Goal: Task Accomplishment & Management: Use online tool/utility

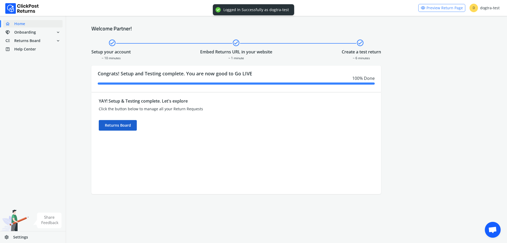
click at [104, 129] on div "Returns Board" at bounding box center [118, 125] width 38 height 11
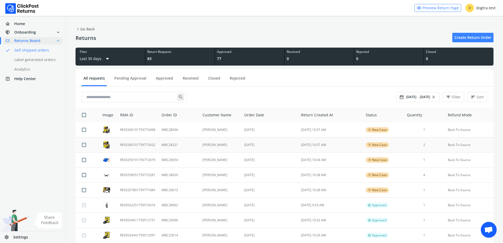
click at [226, 150] on td "[PERSON_NAME]" at bounding box center [220, 144] width 42 height 15
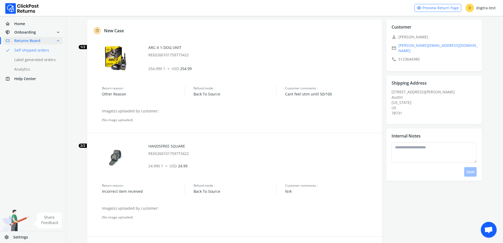
scroll to position [85, 0]
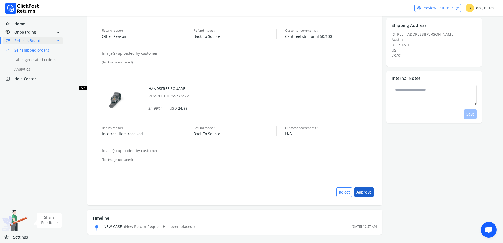
click at [368, 196] on button "Approve" at bounding box center [363, 192] width 19 height 10
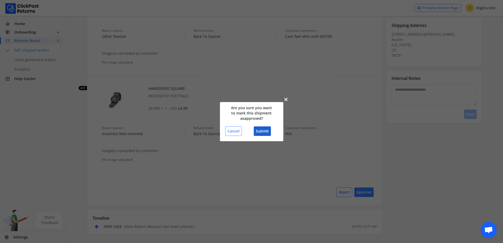
click at [262, 132] on button "Submit" at bounding box center [262, 131] width 17 height 10
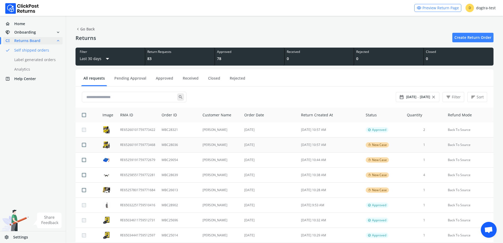
click at [210, 145] on td "[PERSON_NAME]" at bounding box center [220, 144] width 42 height 15
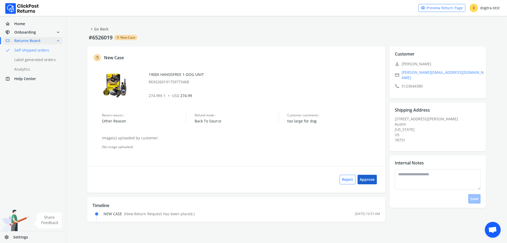
click at [371, 179] on button "Approve" at bounding box center [367, 180] width 19 height 10
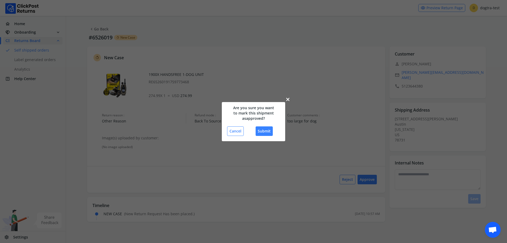
click at [260, 125] on div "close Are you sure you want to mark this shipment as approved ? Cancel Submit" at bounding box center [253, 121] width 63 height 39
click at [268, 136] on div "close Are you sure you want to mark this shipment as approved ? Cancel Submit" at bounding box center [253, 121] width 63 height 39
click at [266, 127] on button "Submit" at bounding box center [264, 131] width 17 height 10
